Goal: Find specific page/section: Find specific page/section

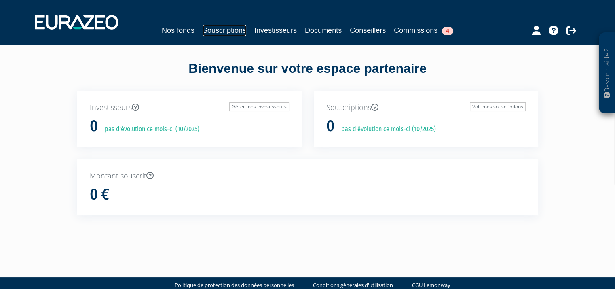
click at [235, 27] on link "Souscriptions" at bounding box center [225, 30] width 44 height 11
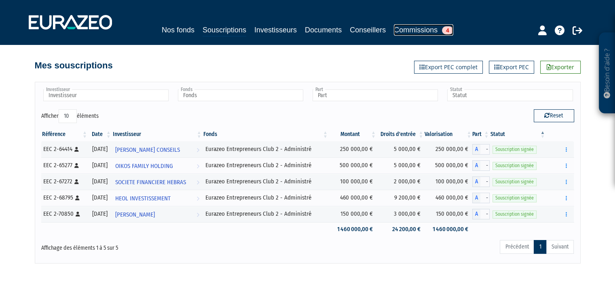
click at [419, 28] on link "Commissions 4" at bounding box center [423, 29] width 59 height 11
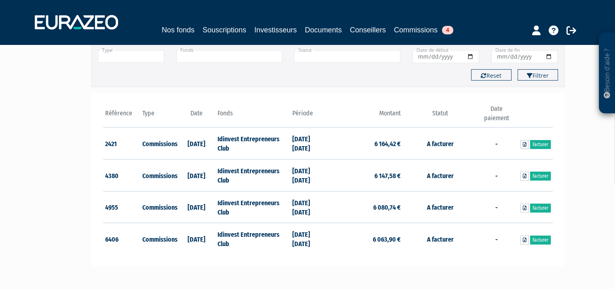
scroll to position [19, 0]
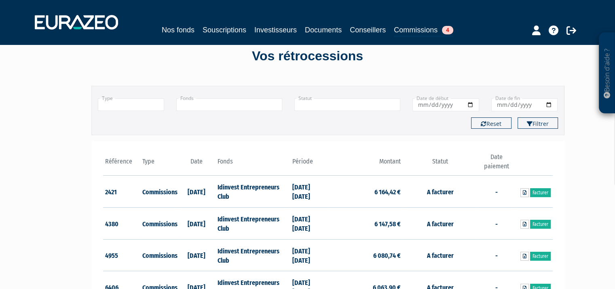
click at [154, 197] on td "Commissions" at bounding box center [159, 192] width 38 height 32
click at [167, 193] on td "Commissions" at bounding box center [159, 192] width 38 height 32
click at [320, 200] on td "30/06/2023 31/12/2023" at bounding box center [309, 192] width 38 height 32
drag, startPoint x: 385, startPoint y: 196, endPoint x: 456, endPoint y: 190, distance: 71.5
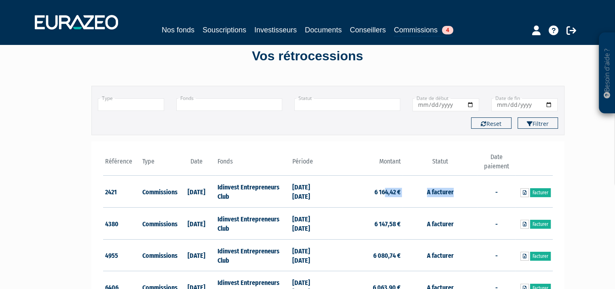
click at [456, 190] on tr "2421 Commissions 20/02/2024 Idinvest Entrepreneurs Club 30/06/2023 31/12/2023 6…" at bounding box center [328, 192] width 450 height 32
click at [456, 190] on td "A facturer" at bounding box center [440, 192] width 75 height 32
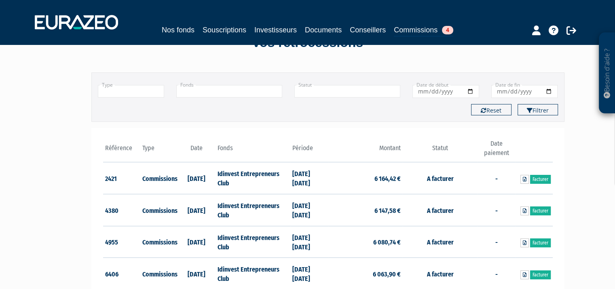
scroll to position [32, 0]
click at [446, 28] on span "4" at bounding box center [447, 30] width 11 height 8
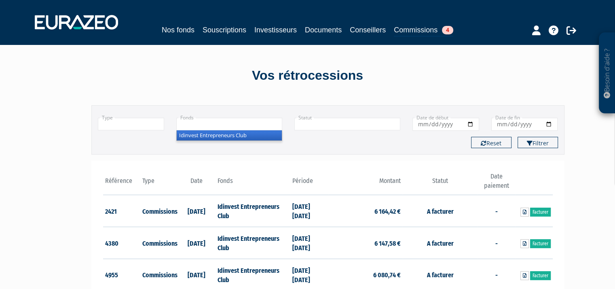
click at [254, 119] on input "text" at bounding box center [229, 124] width 106 height 13
type input "+"
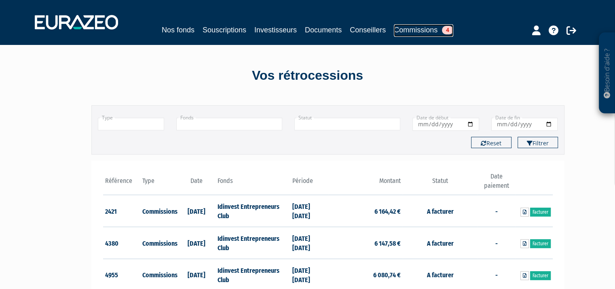
click at [414, 29] on link "Commissions 4" at bounding box center [423, 30] width 59 height 13
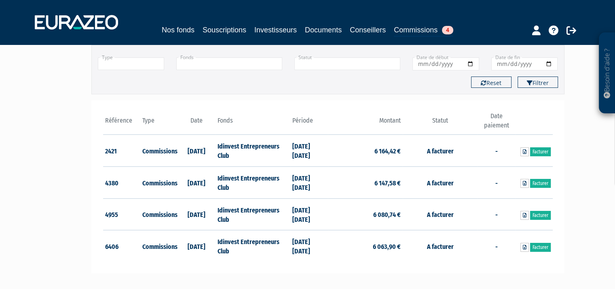
scroll to position [62, 0]
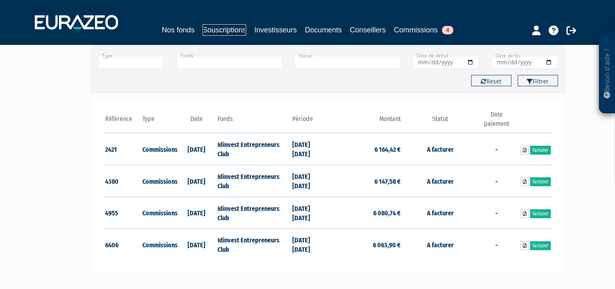
click at [214, 31] on link "Souscriptions" at bounding box center [225, 29] width 44 height 11
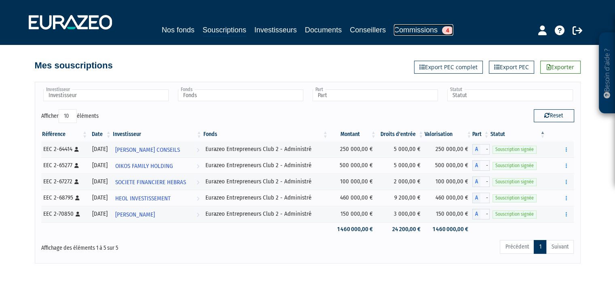
click at [418, 26] on link "Commissions 4" at bounding box center [423, 29] width 59 height 11
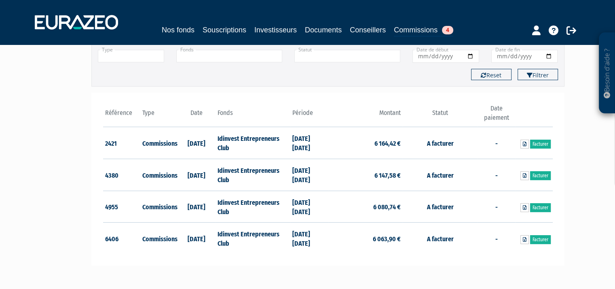
scroll to position [67, 0]
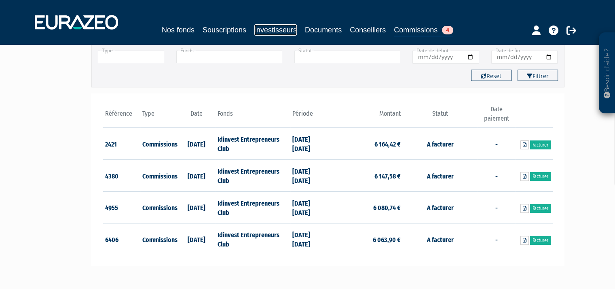
click at [273, 31] on link "Investisseurs" at bounding box center [275, 29] width 42 height 11
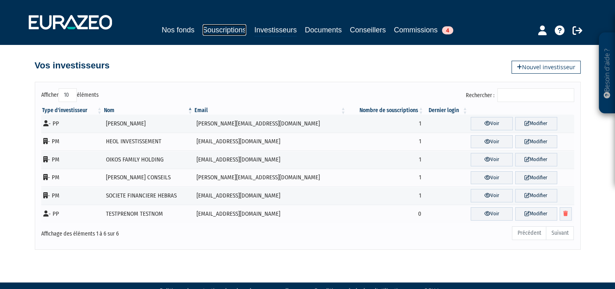
click at [233, 30] on link "Souscriptions" at bounding box center [225, 29] width 44 height 11
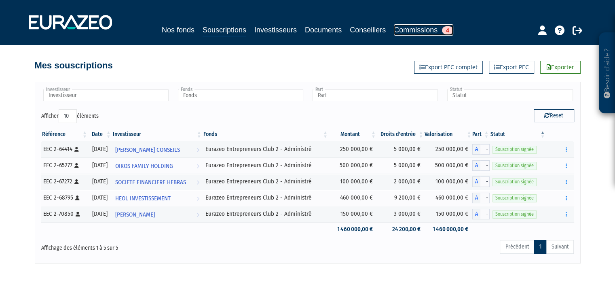
click at [416, 27] on link "Commissions 4" at bounding box center [423, 29] width 59 height 11
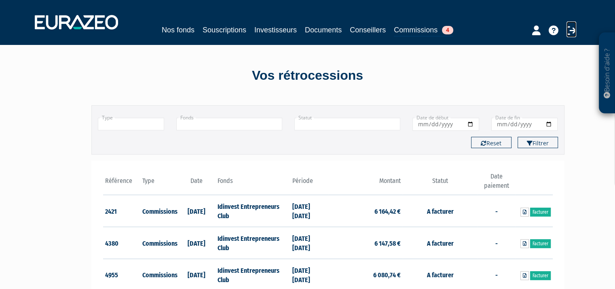
click at [568, 32] on icon at bounding box center [572, 30] width 10 height 10
